Goal: Information Seeking & Learning: Learn about a topic

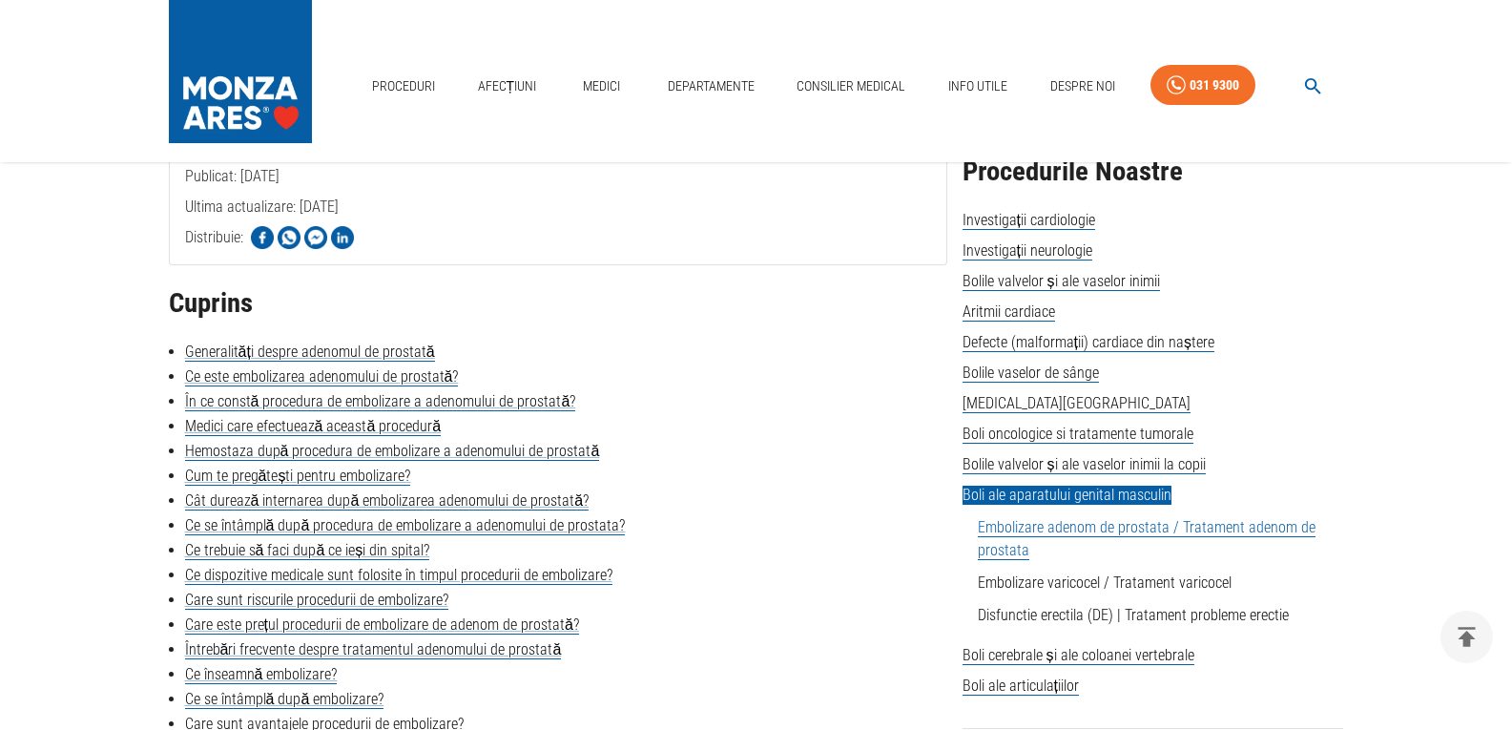
scroll to position [381, 0]
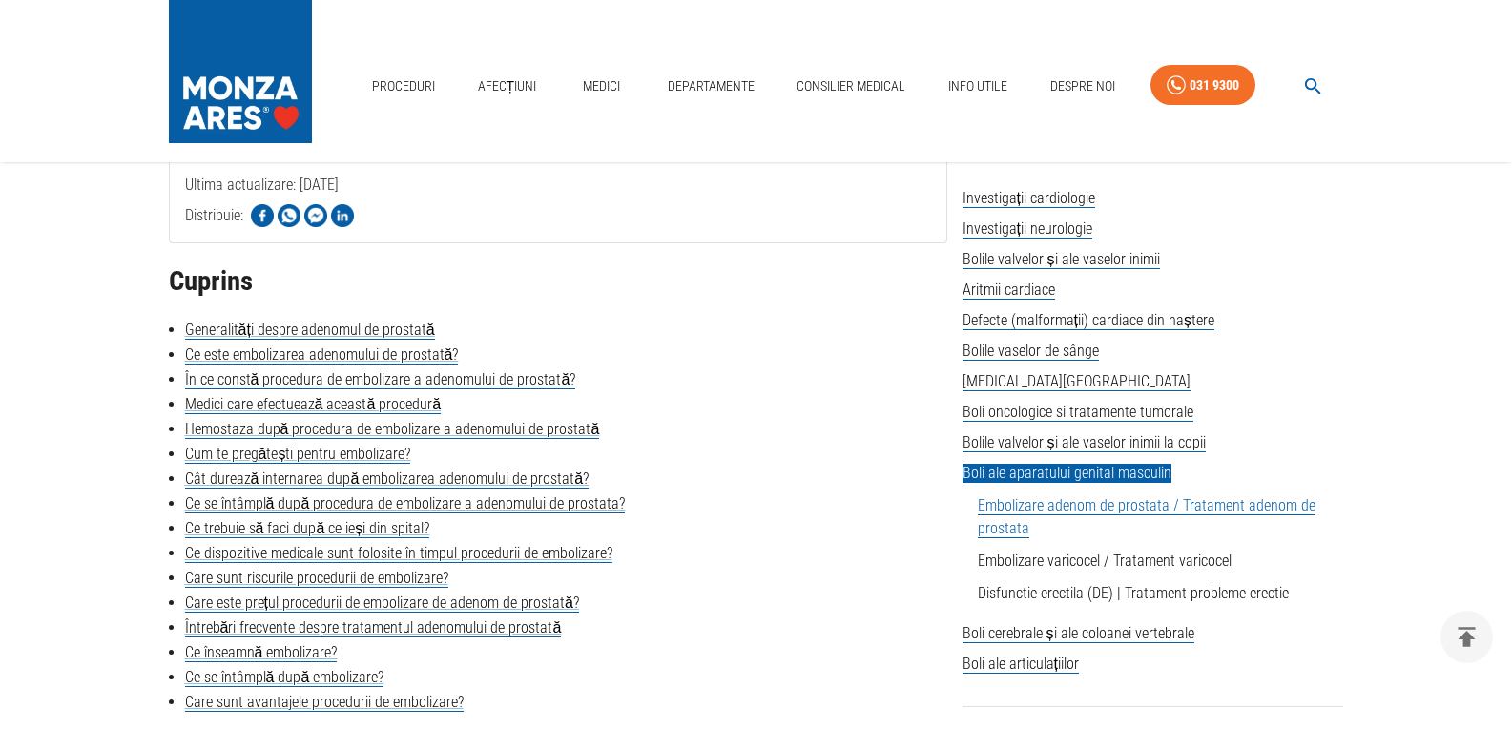
click at [1022, 508] on link "Embolizare adenom de prostata / Tratament adenom de prostata" at bounding box center [1147, 517] width 338 height 42
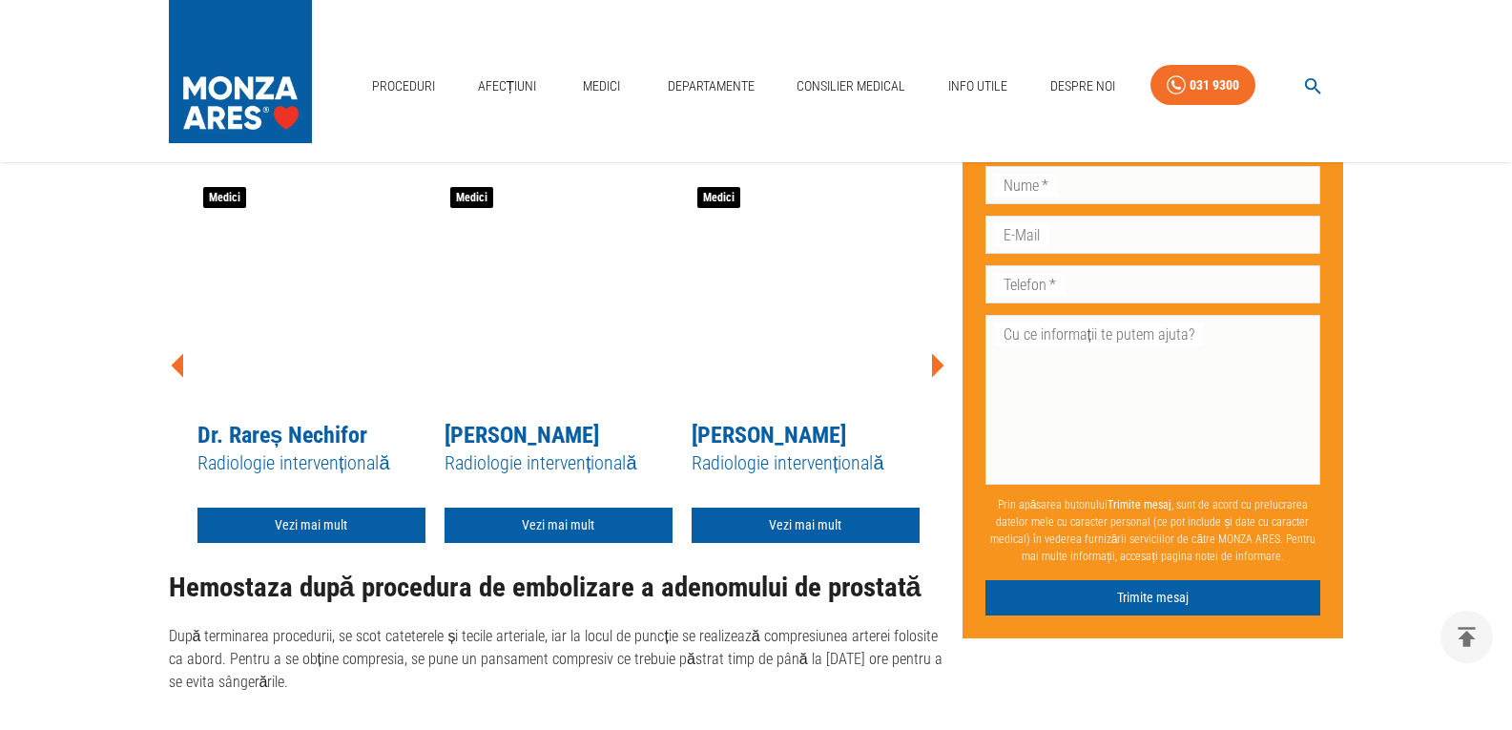
scroll to position [3175, 0]
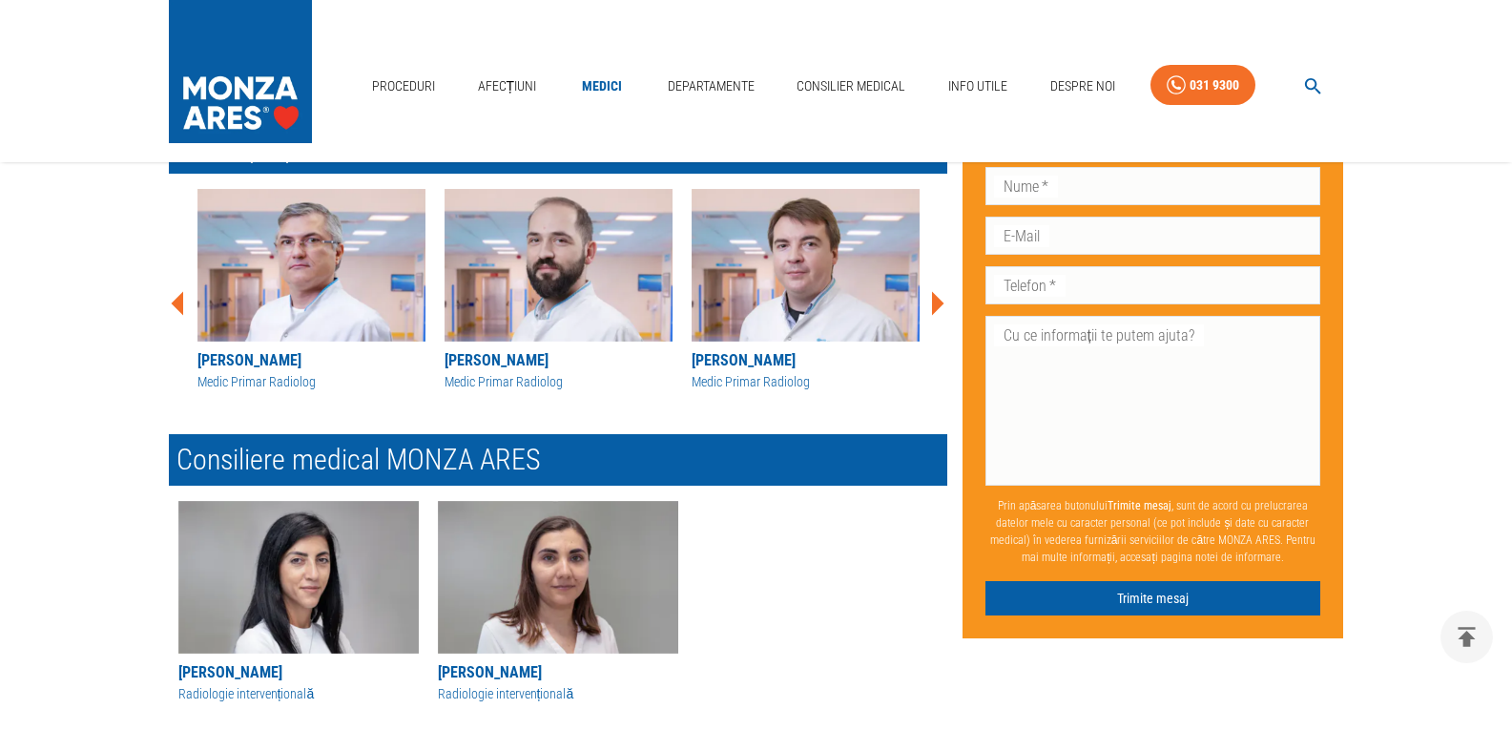
scroll to position [2085, 0]
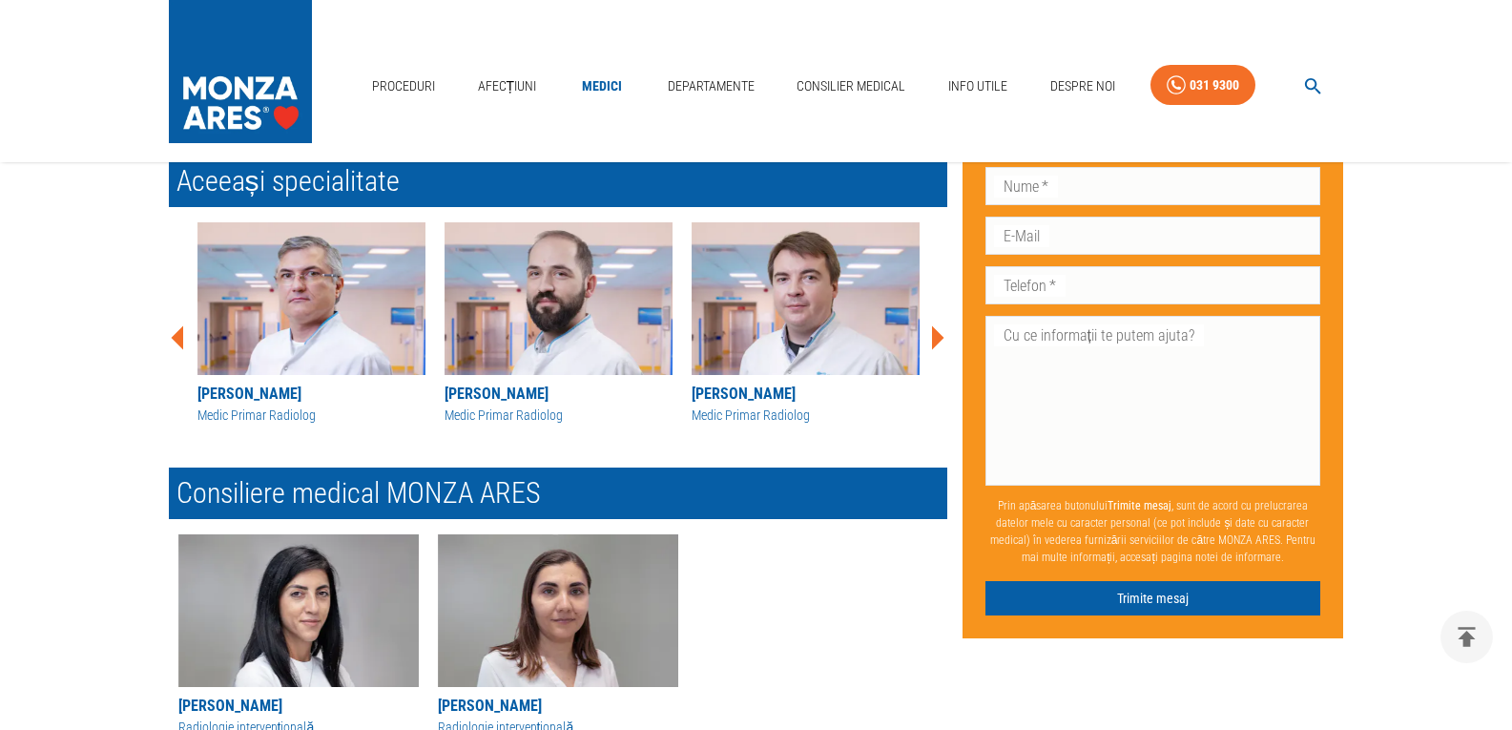
click at [937, 334] on icon at bounding box center [938, 337] width 12 height 24
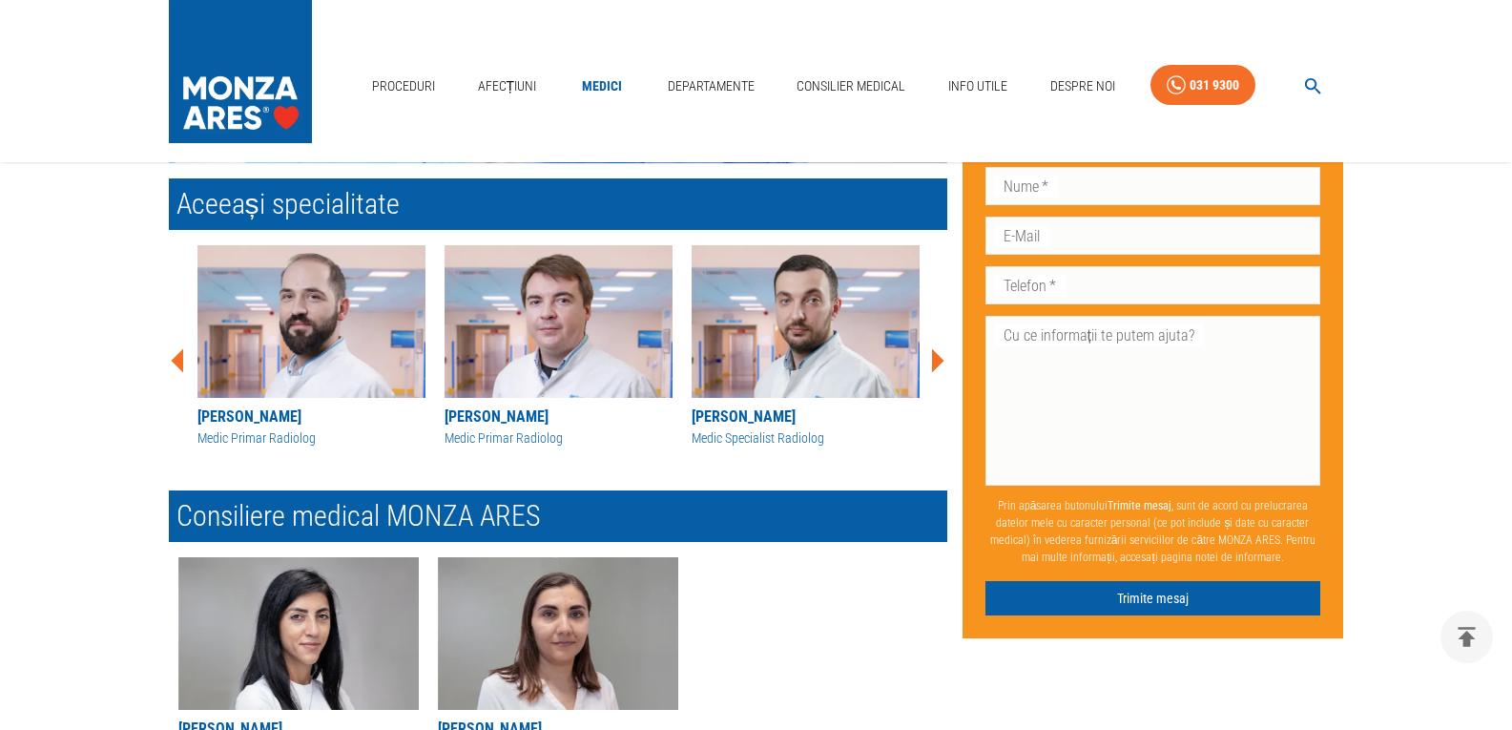
click at [936, 359] on div "[PERSON_NAME] Medic Primar Radiologie Imagistică [PERSON_NAME] Medic primar Rad…" at bounding box center [550, 352] width 793 height 245
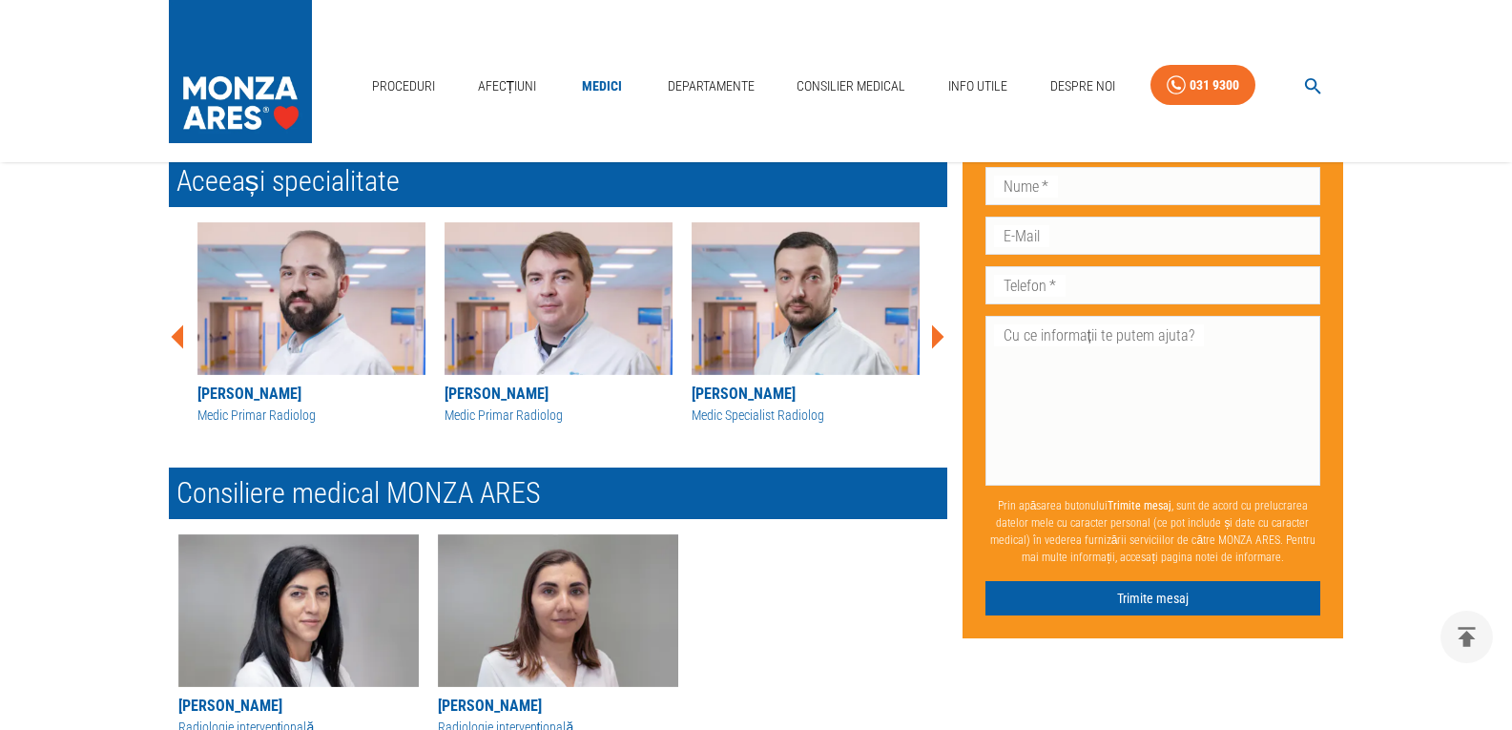
click at [937, 339] on icon at bounding box center [938, 337] width 12 height 24
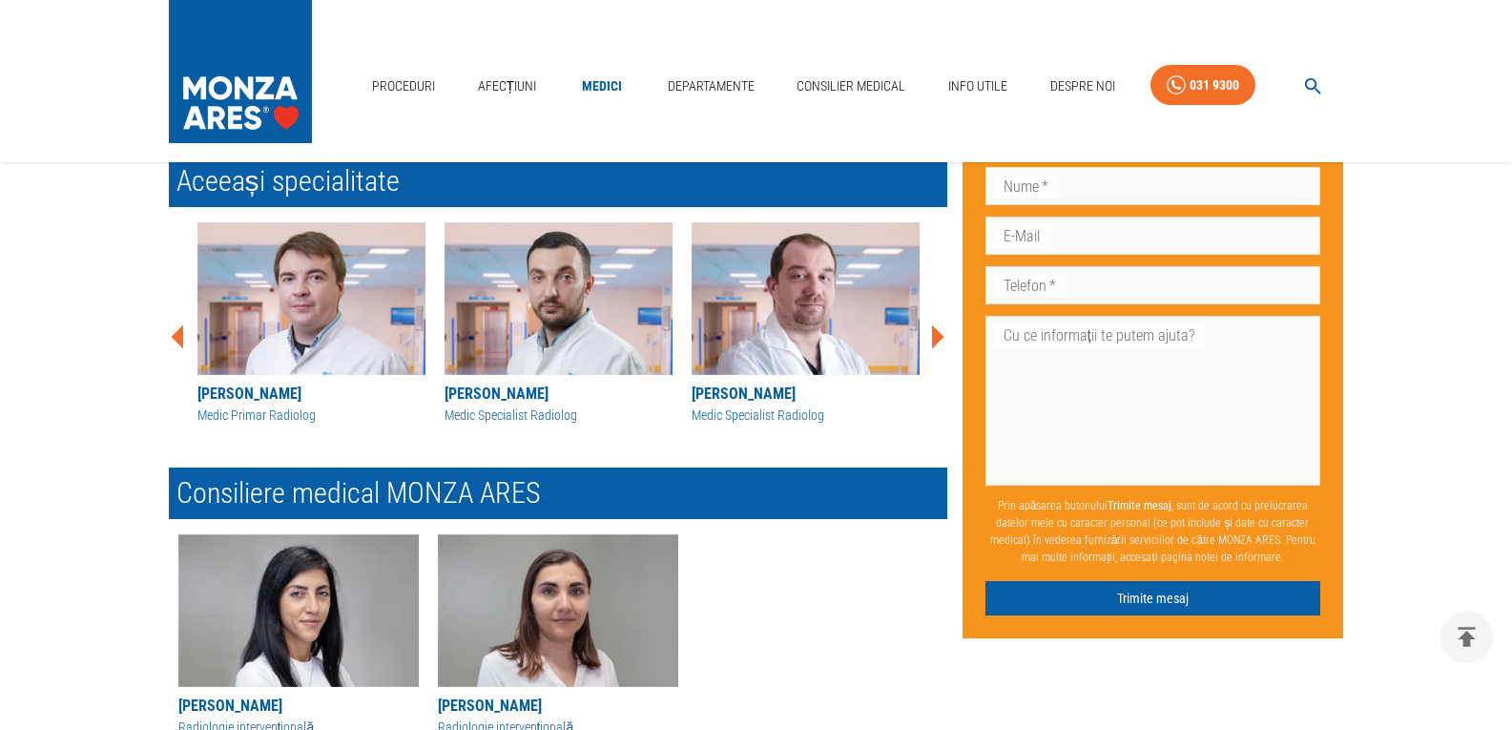
click at [937, 335] on icon at bounding box center [938, 337] width 12 height 24
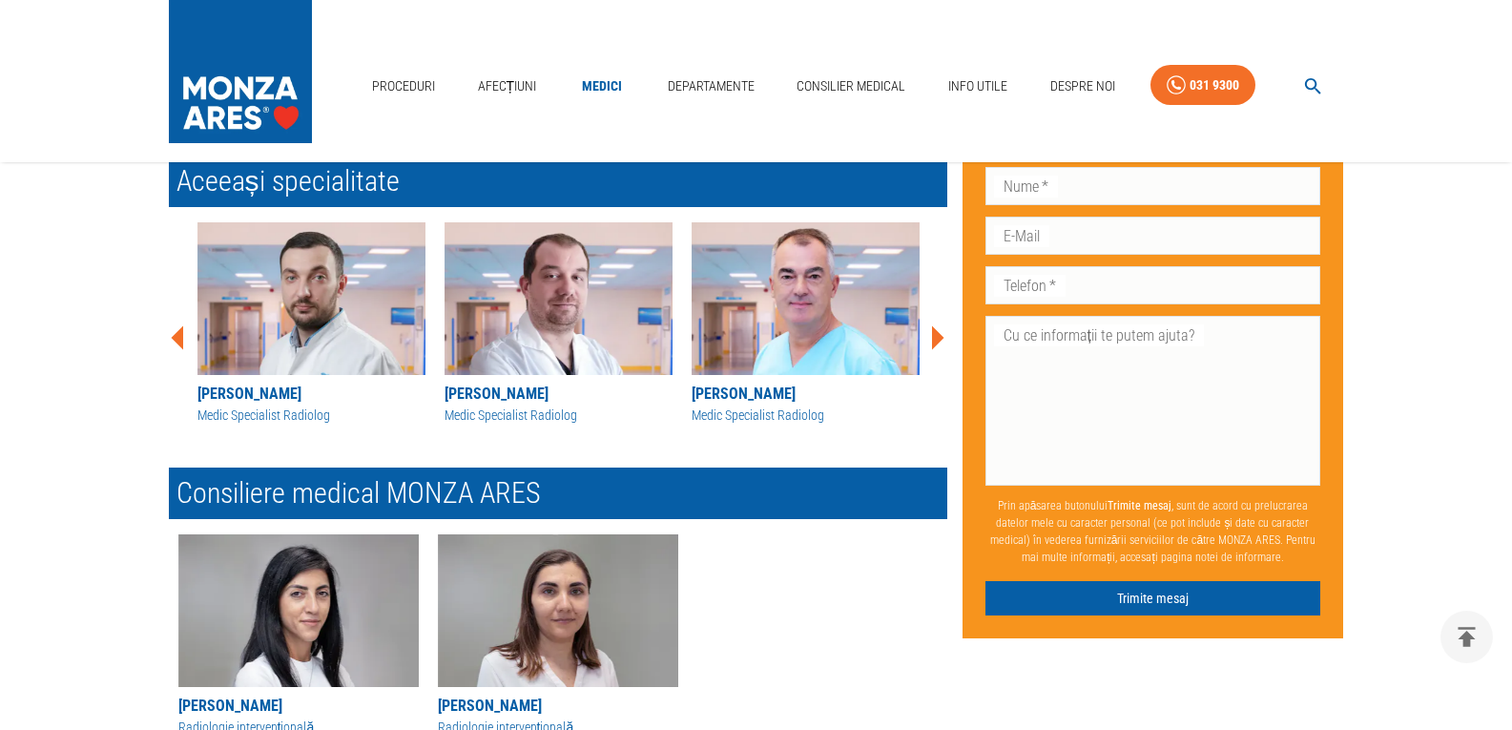
click at [937, 335] on icon at bounding box center [938, 337] width 12 height 24
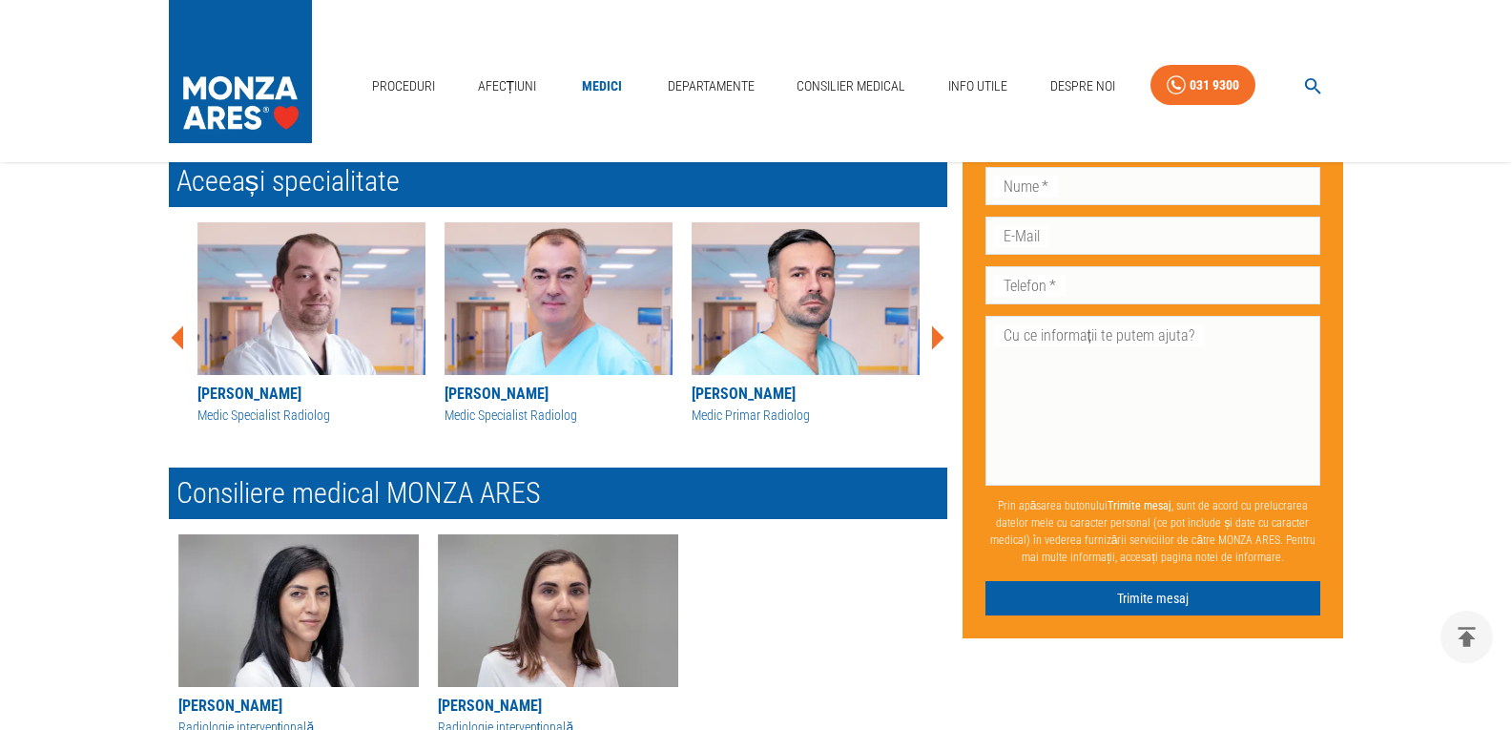
click at [937, 335] on icon at bounding box center [938, 337] width 12 height 24
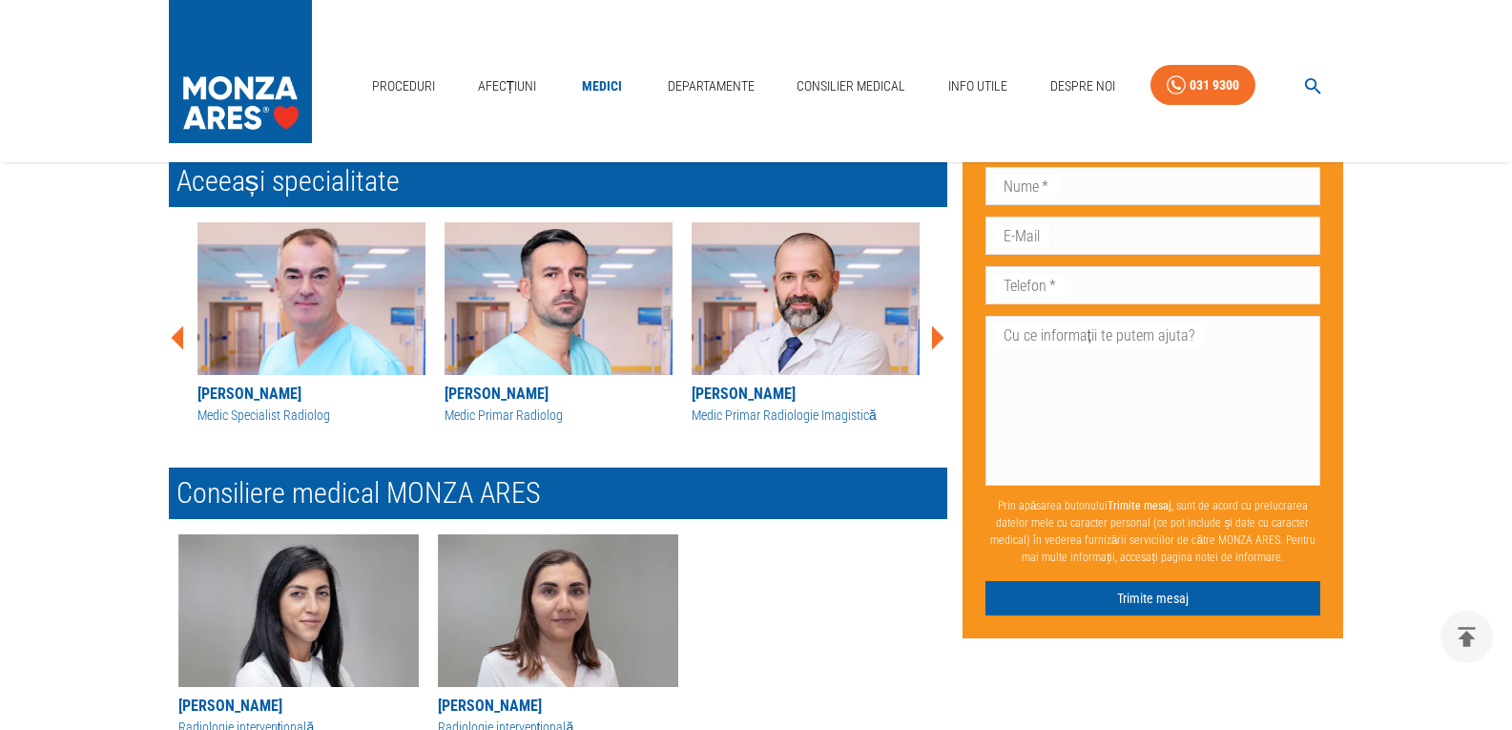
click at [180, 333] on icon at bounding box center [177, 337] width 12 height 24
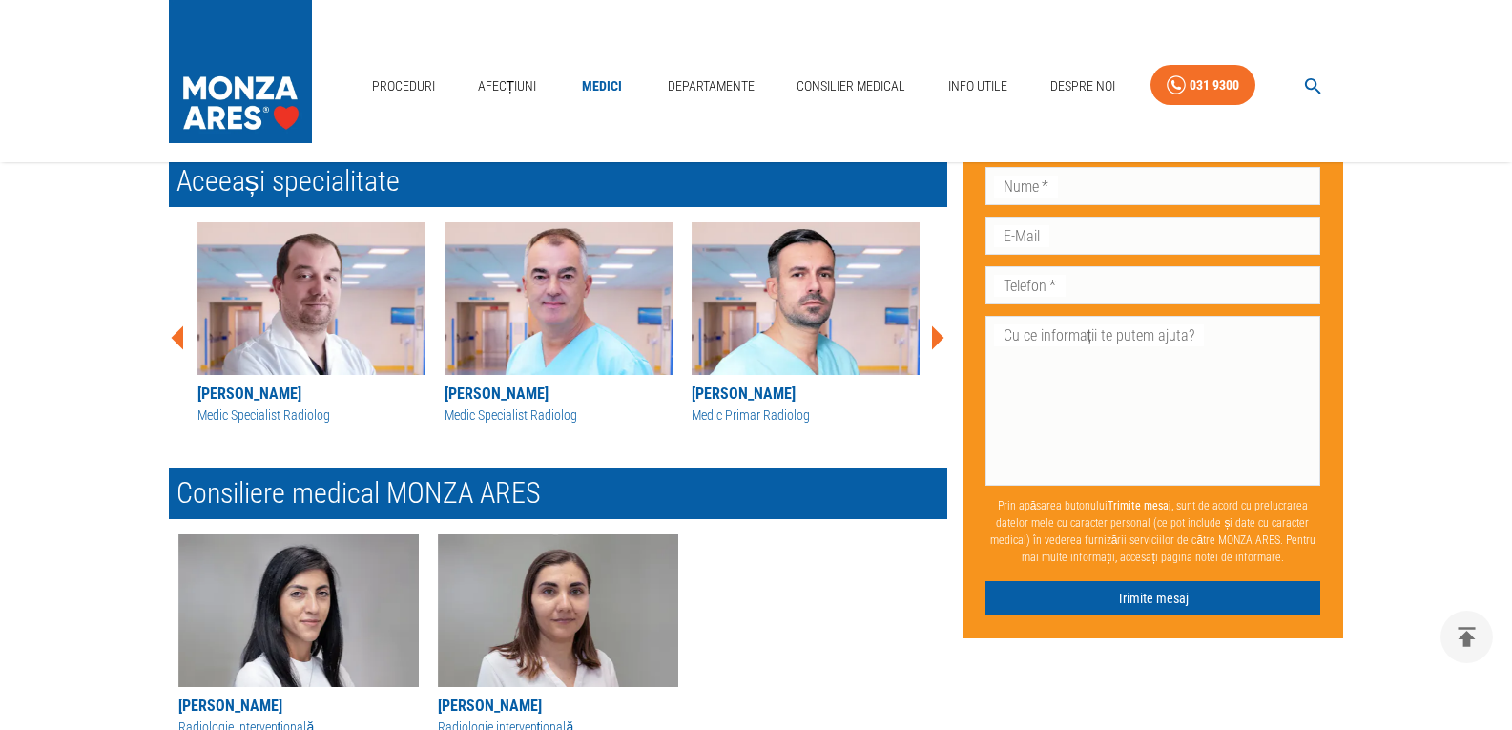
click at [180, 333] on icon at bounding box center [177, 337] width 12 height 24
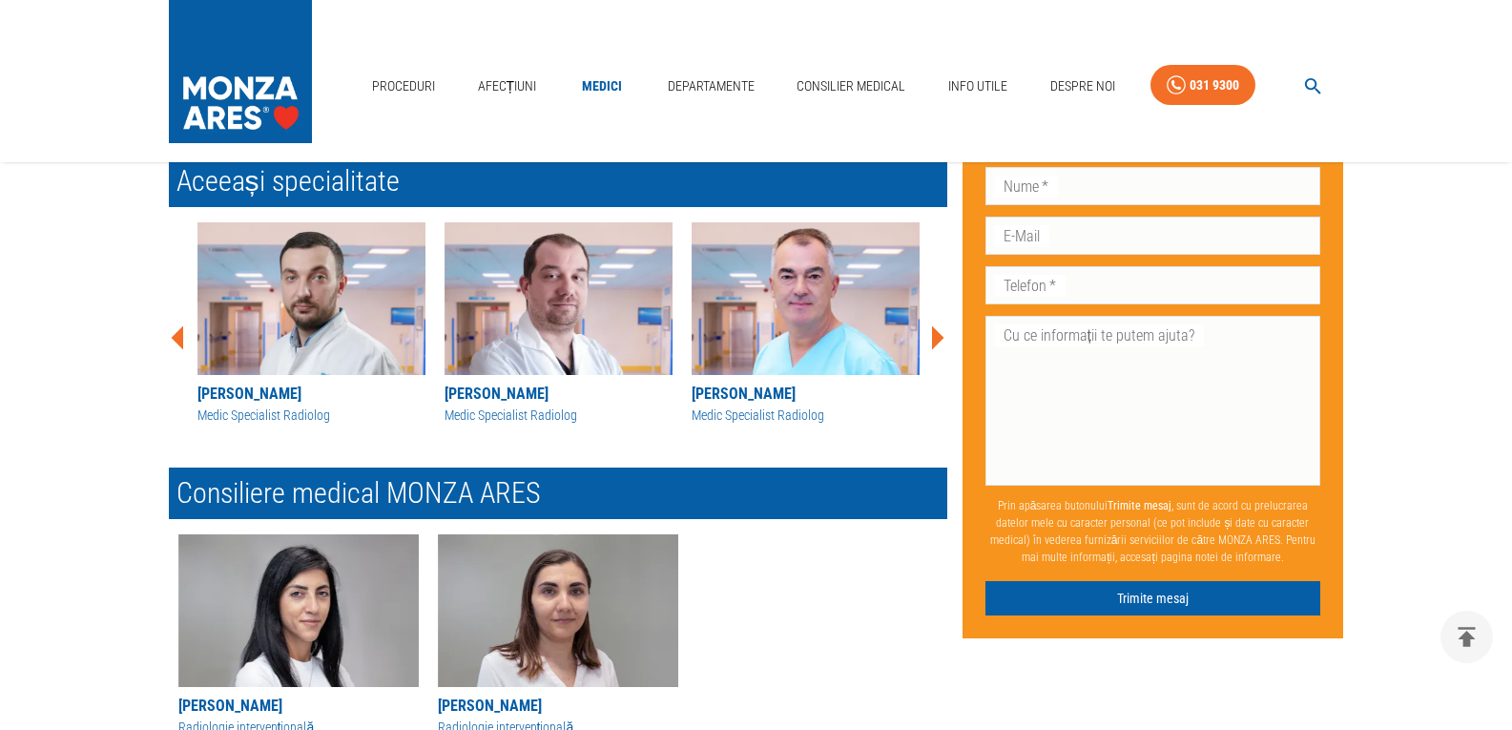
click at [180, 333] on icon at bounding box center [177, 337] width 12 height 24
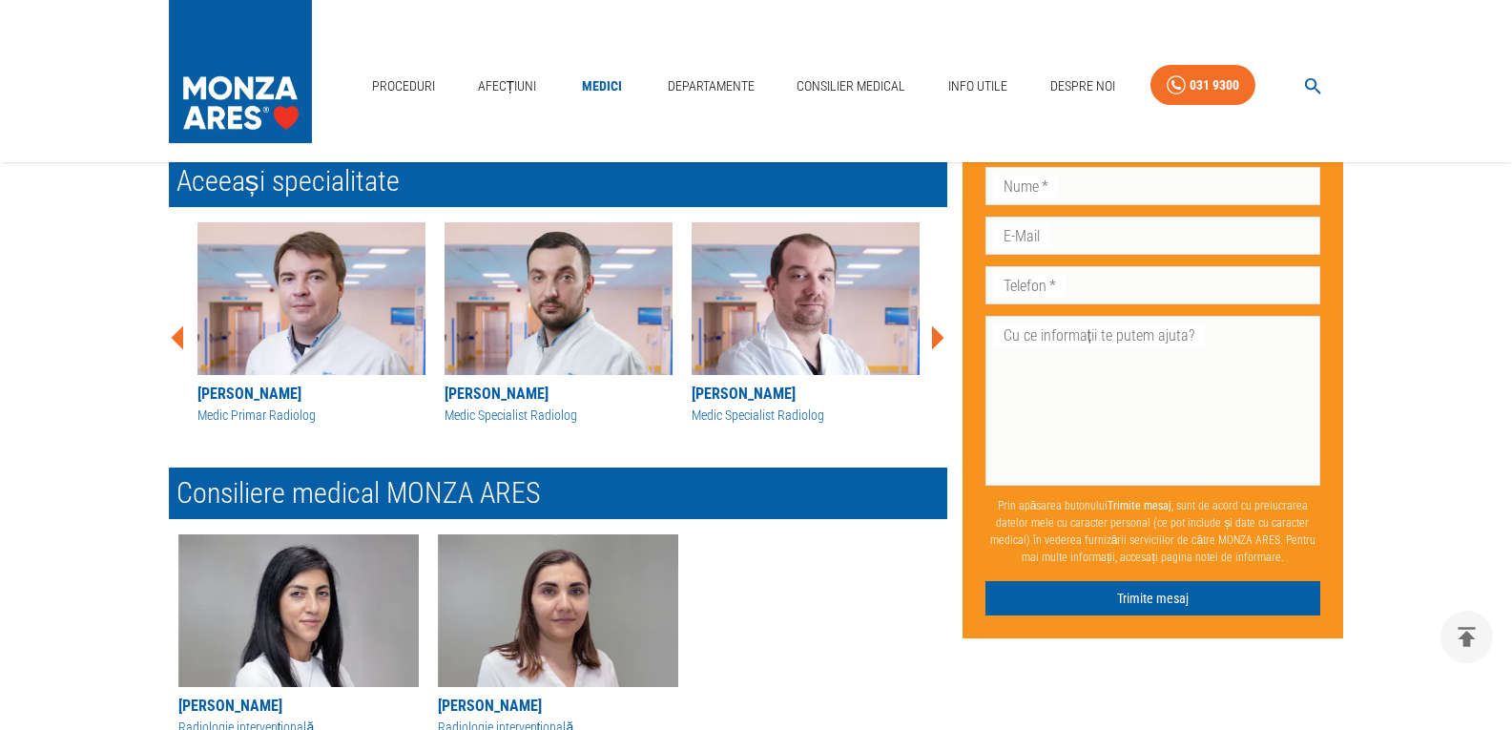
click at [180, 333] on icon at bounding box center [177, 337] width 12 height 24
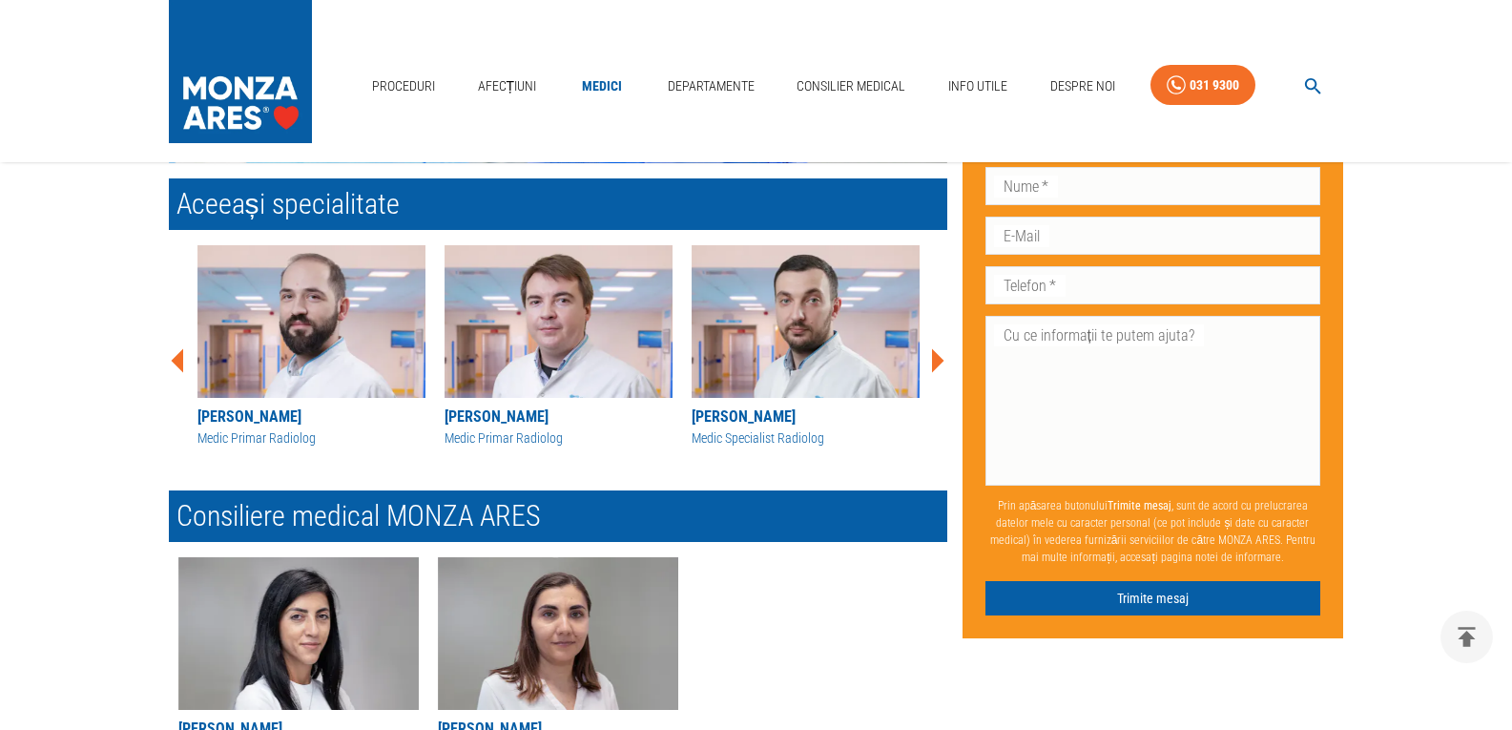
click at [175, 355] on icon at bounding box center [178, 360] width 57 height 57
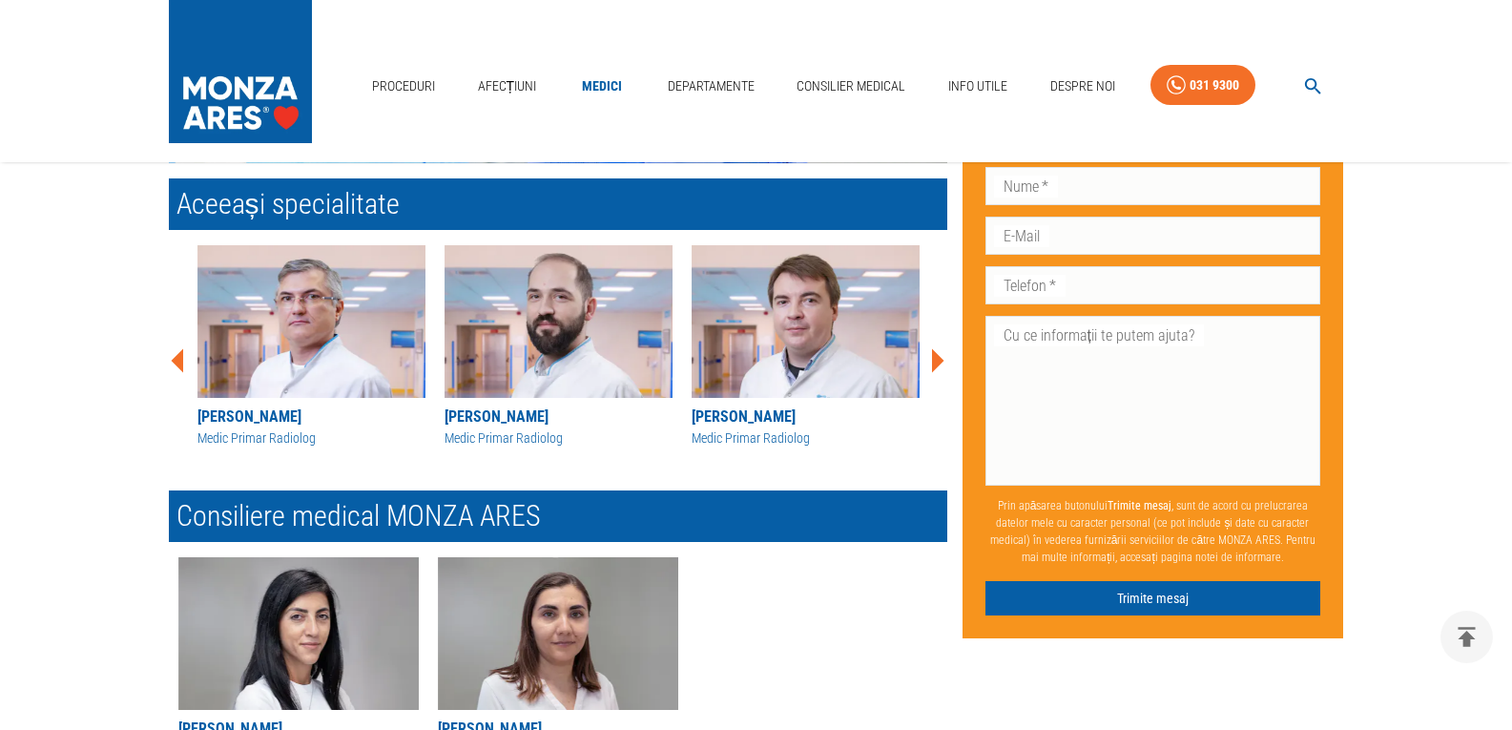
click at [175, 355] on icon at bounding box center [178, 360] width 57 height 57
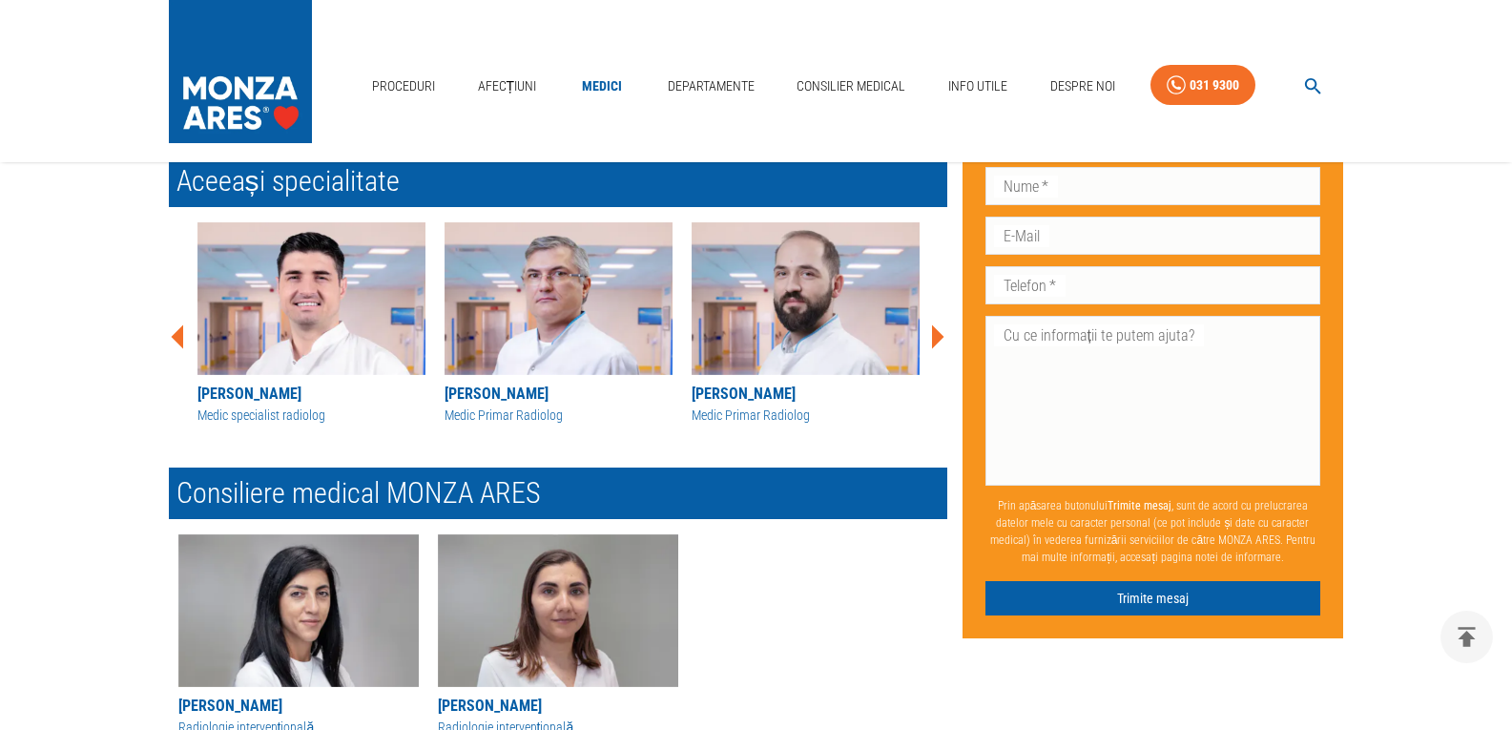
click at [175, 355] on div "[PERSON_NAME] Medic Primar Radiologie Imagistică [PERSON_NAME] Medic primar Rad…" at bounding box center [550, 329] width 793 height 245
click at [181, 339] on icon at bounding box center [177, 337] width 12 height 24
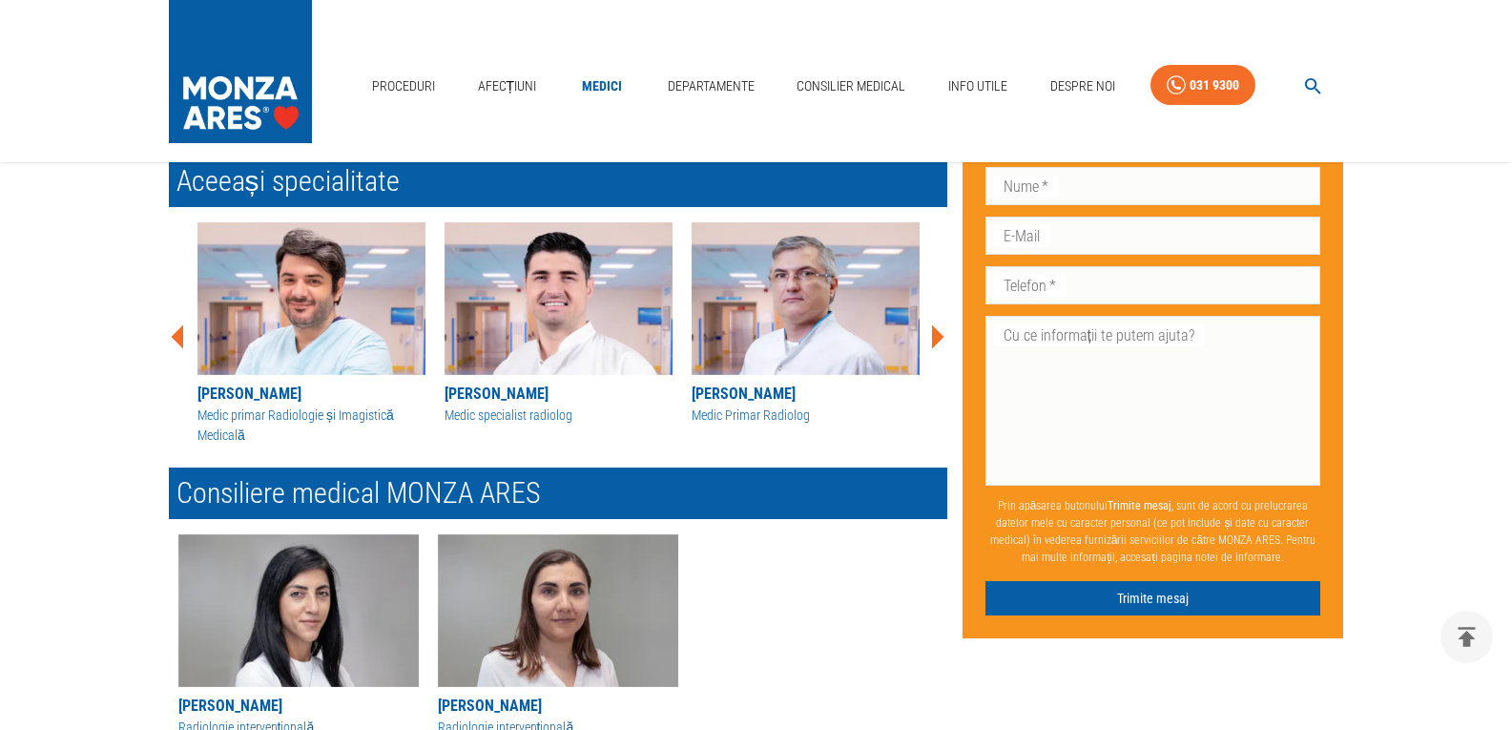
click at [181, 339] on icon at bounding box center [177, 337] width 12 height 24
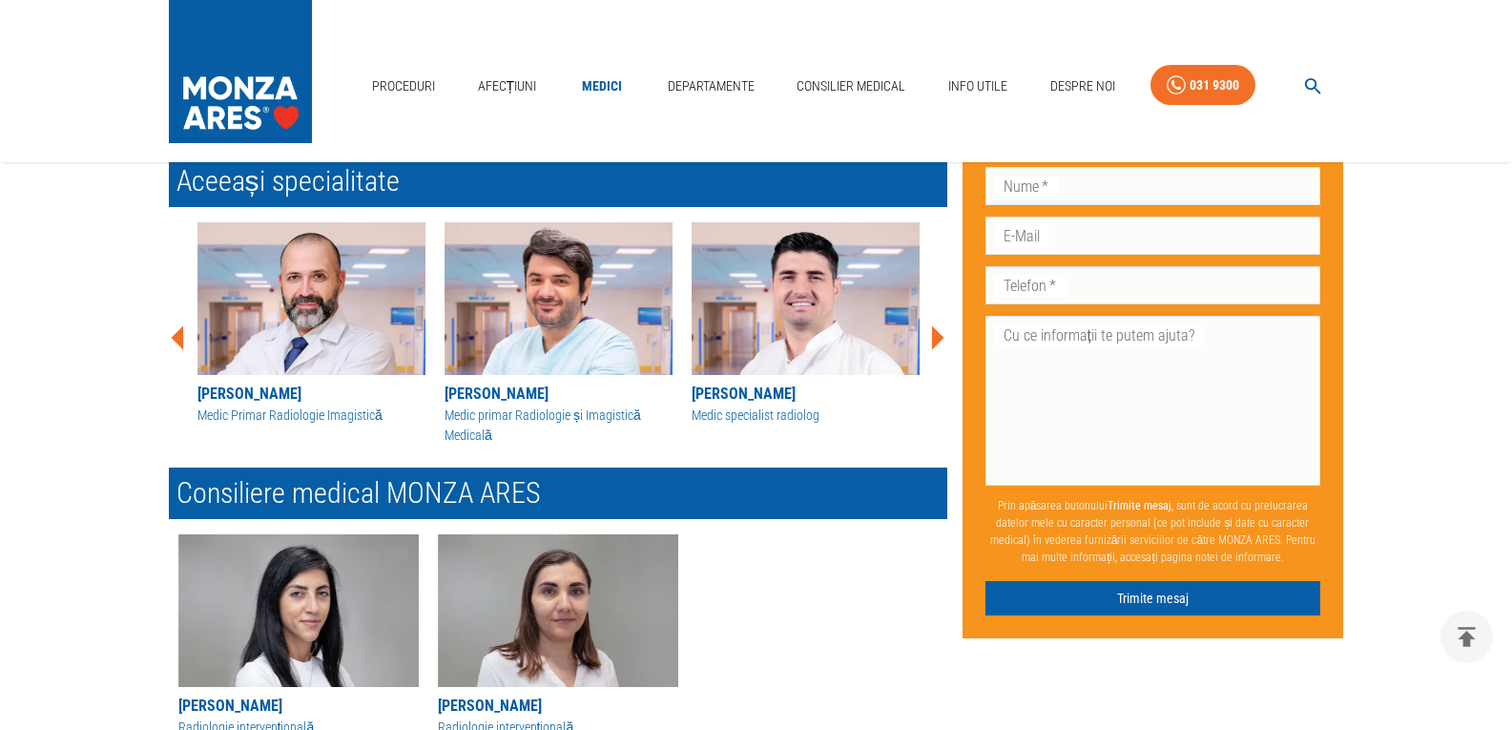
click at [181, 339] on icon at bounding box center [177, 337] width 12 height 24
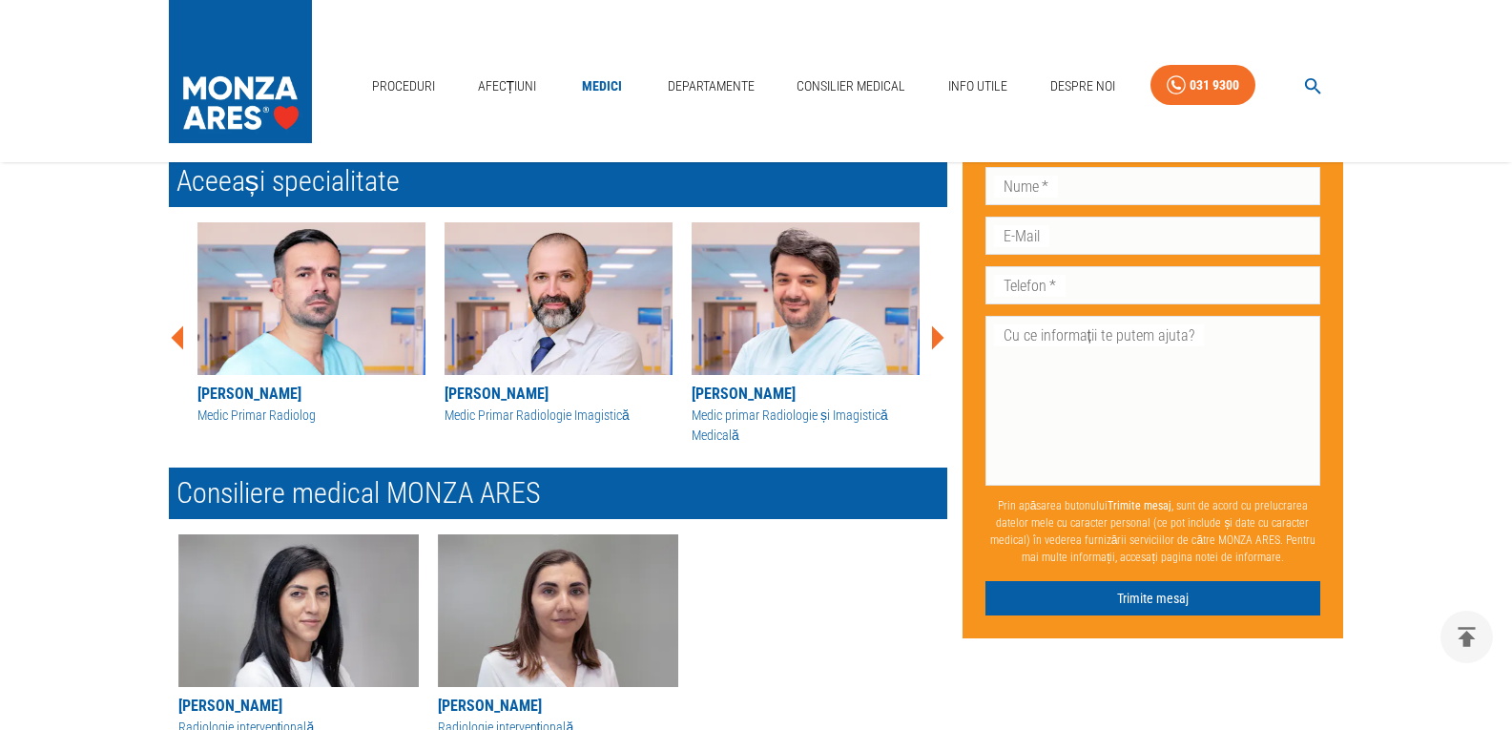
click at [181, 339] on icon at bounding box center [177, 337] width 12 height 24
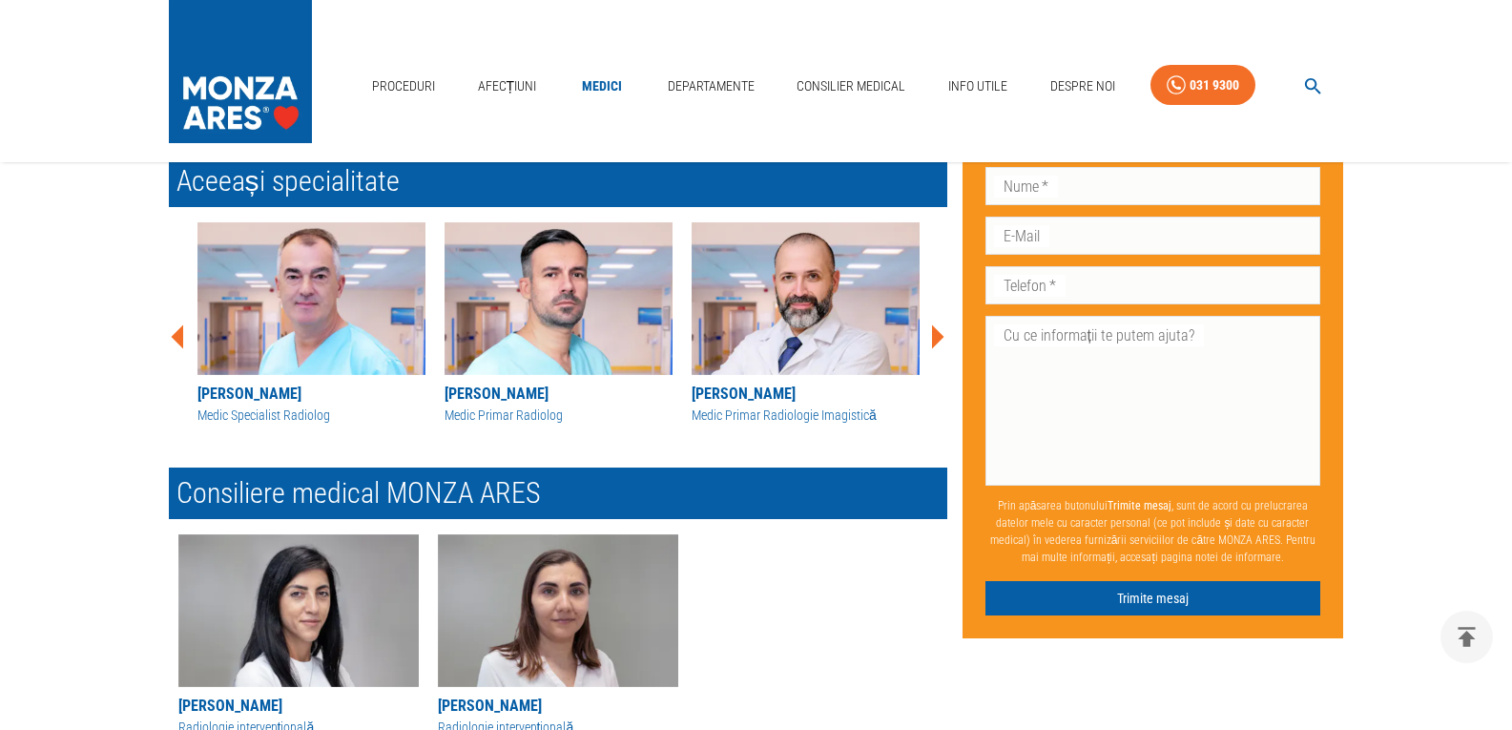
click at [181, 339] on icon at bounding box center [177, 337] width 12 height 24
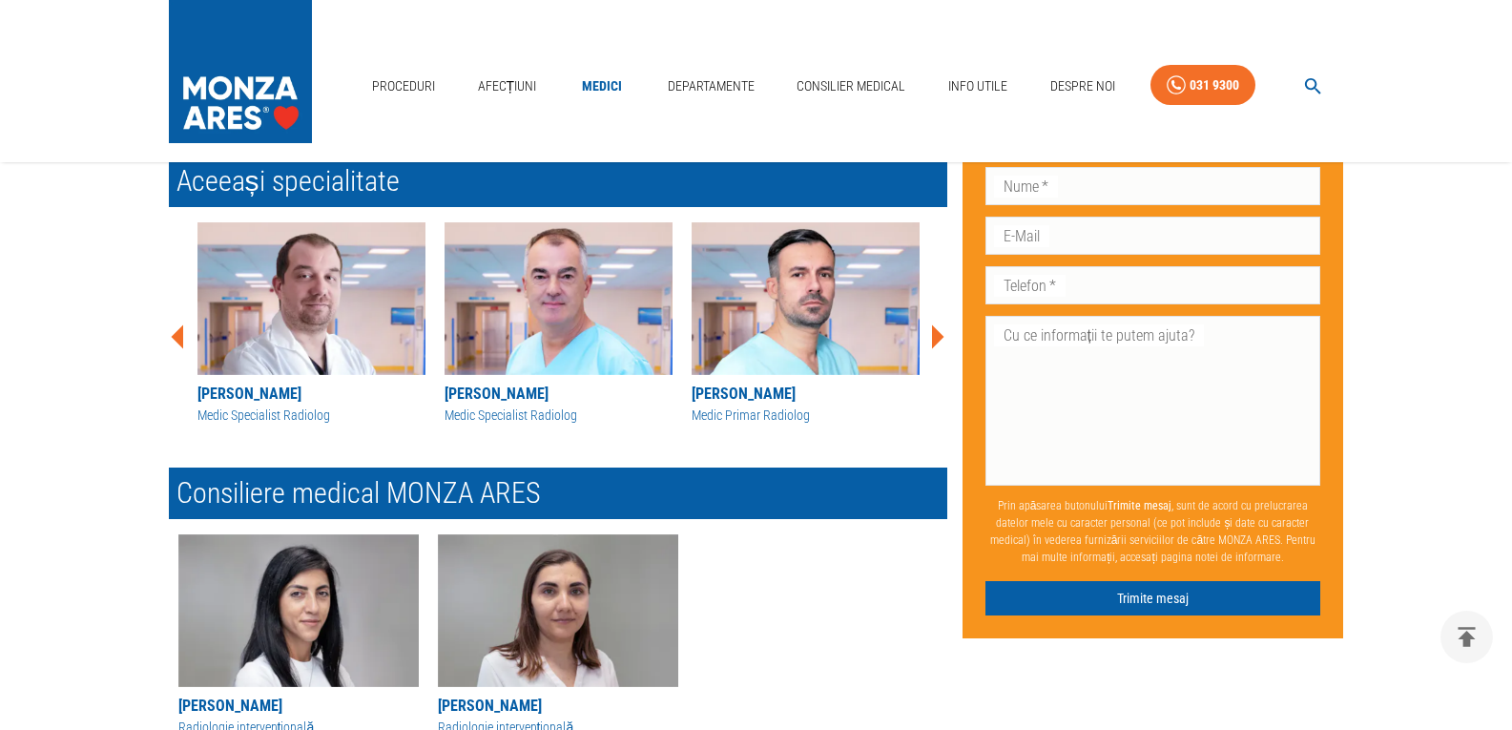
click at [181, 339] on icon at bounding box center [177, 337] width 12 height 24
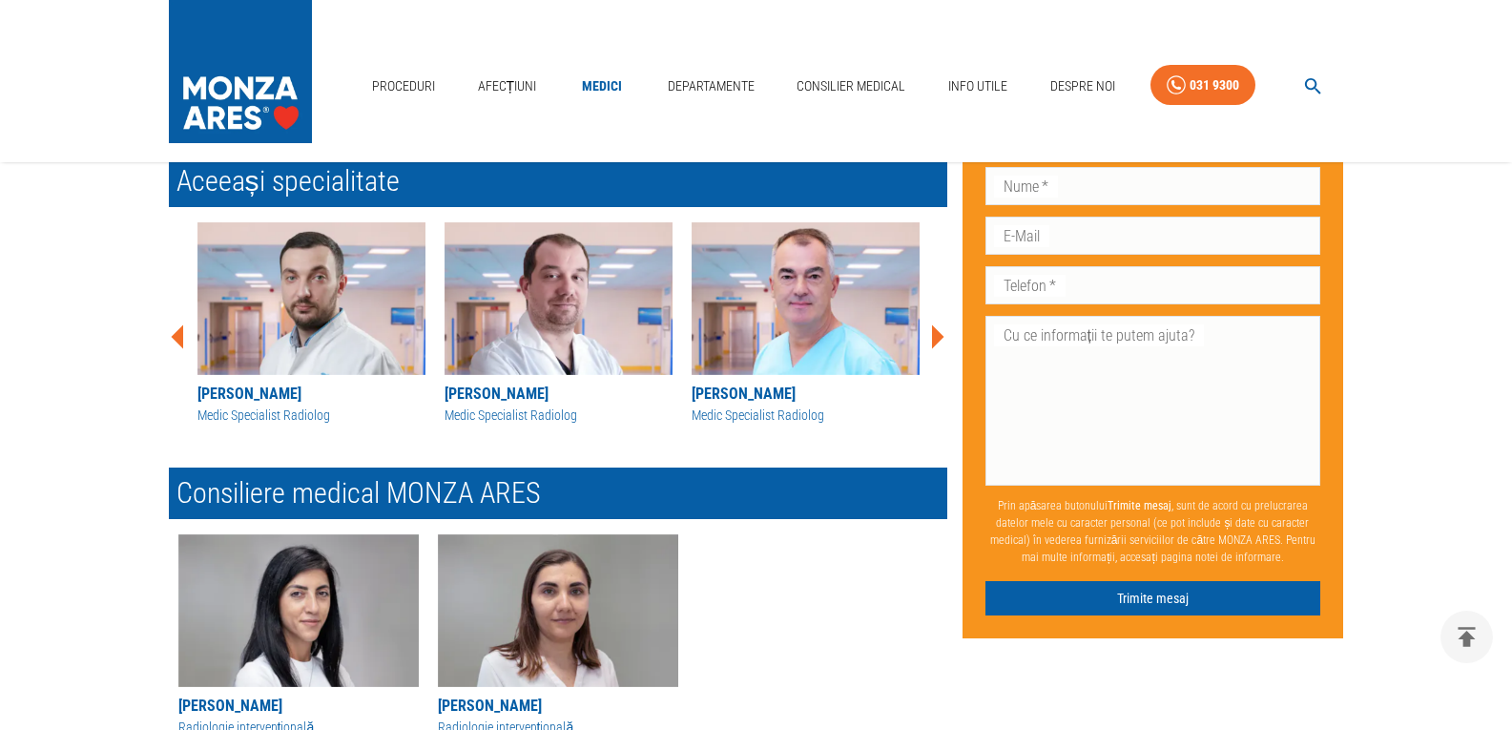
click at [181, 339] on icon at bounding box center [177, 337] width 12 height 24
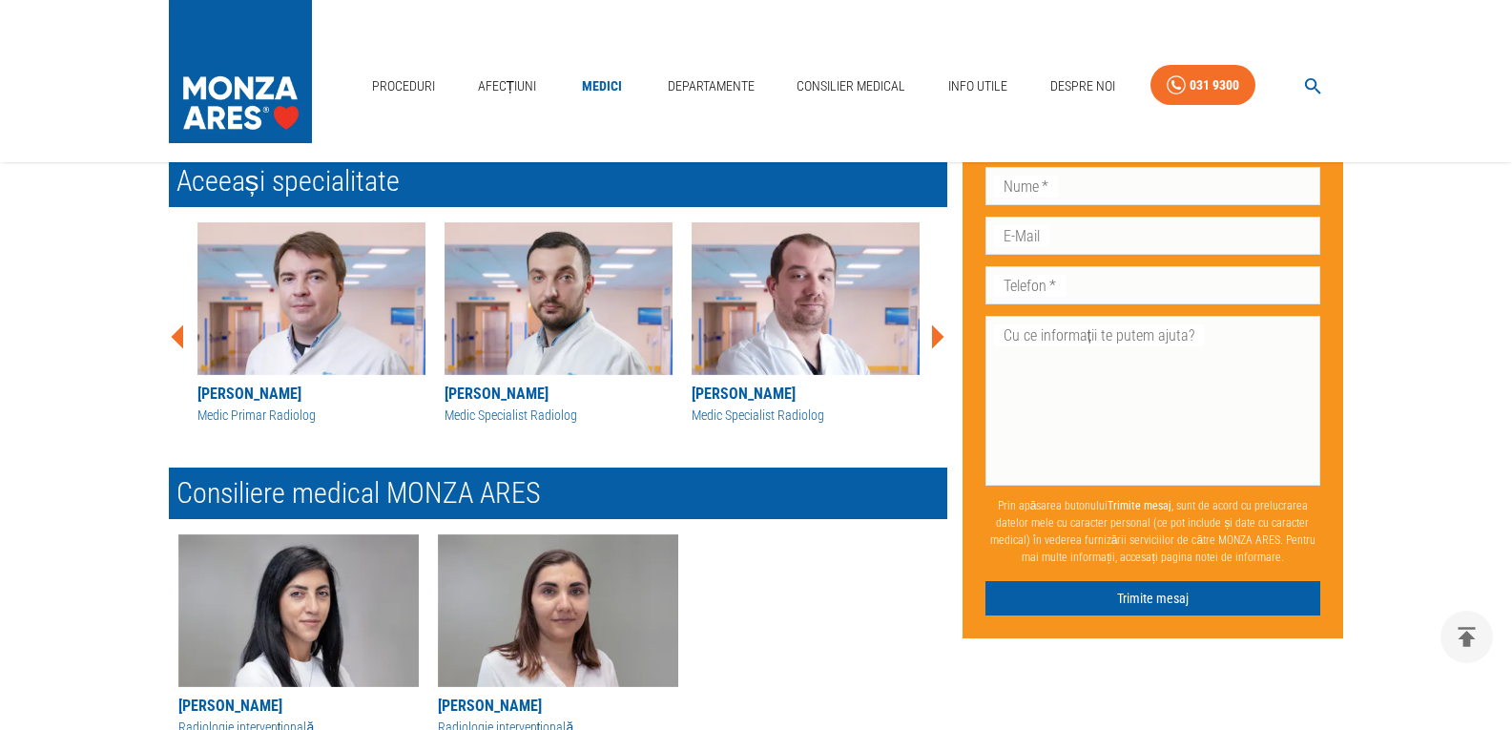
click at [181, 339] on div "[PERSON_NAME] Medic Primar Radiologie Imagistică [PERSON_NAME] Medic primar Rad…" at bounding box center [550, 329] width 793 height 245
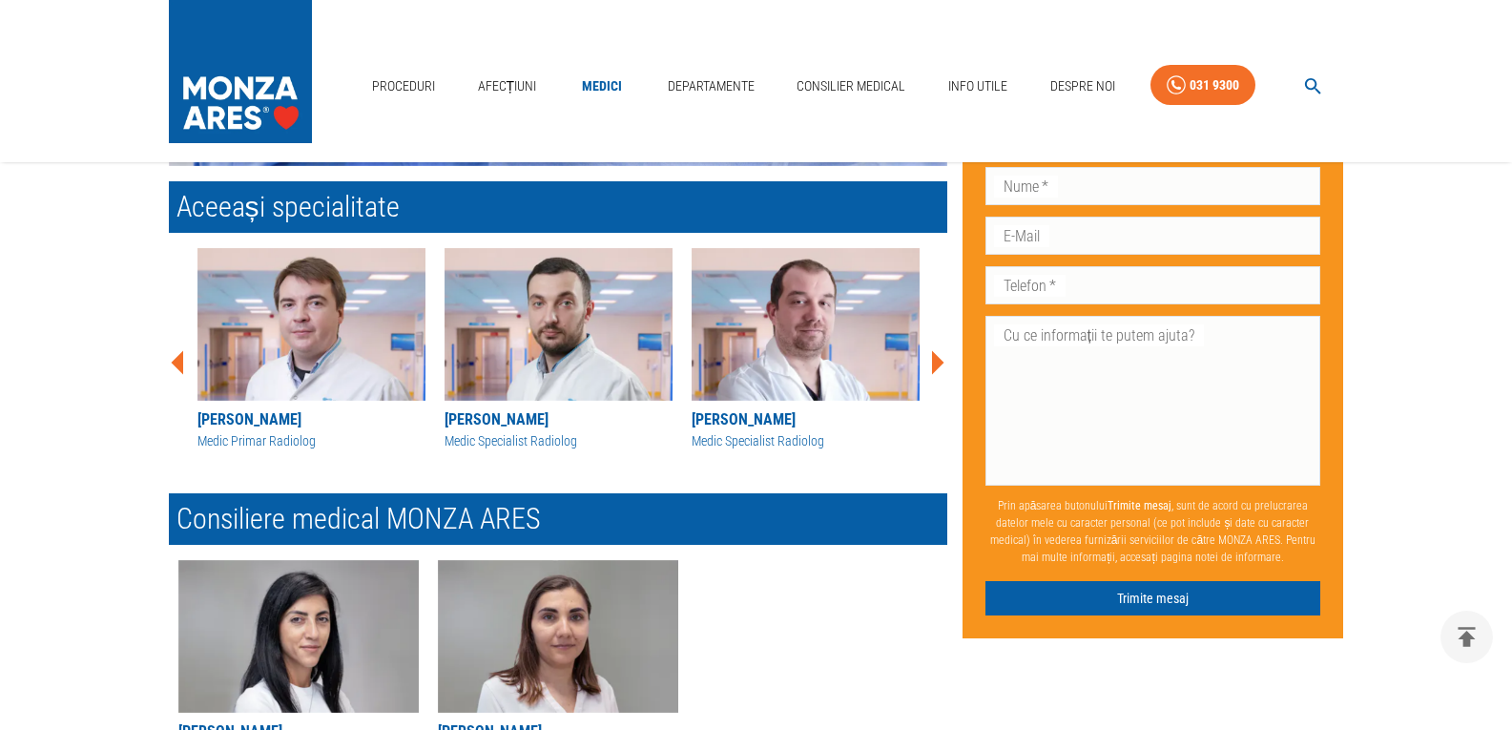
click at [178, 355] on icon at bounding box center [178, 362] width 57 height 57
